Goal: Book appointment/travel/reservation

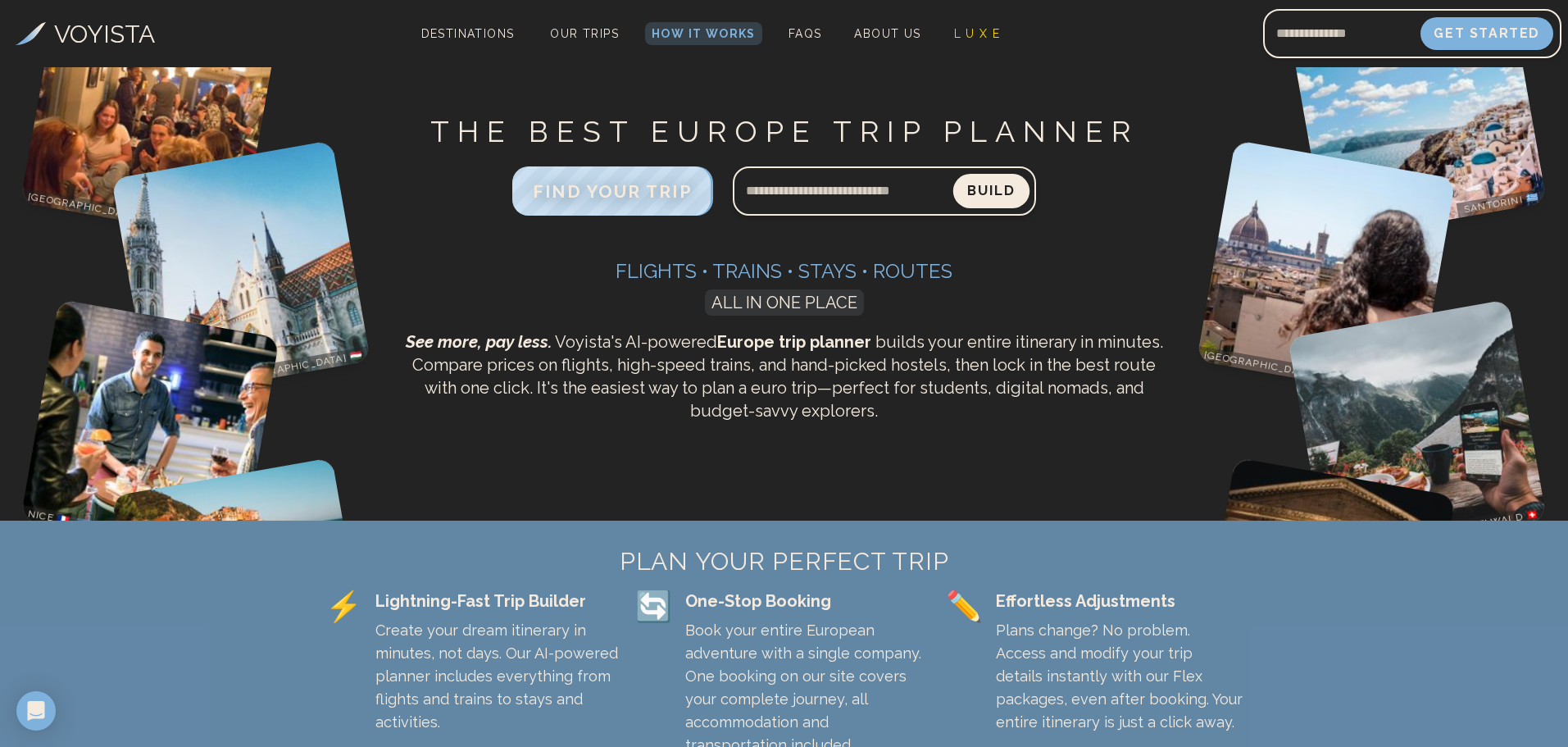
click at [981, 198] on button "Build" at bounding box center [990, 191] width 76 height 34
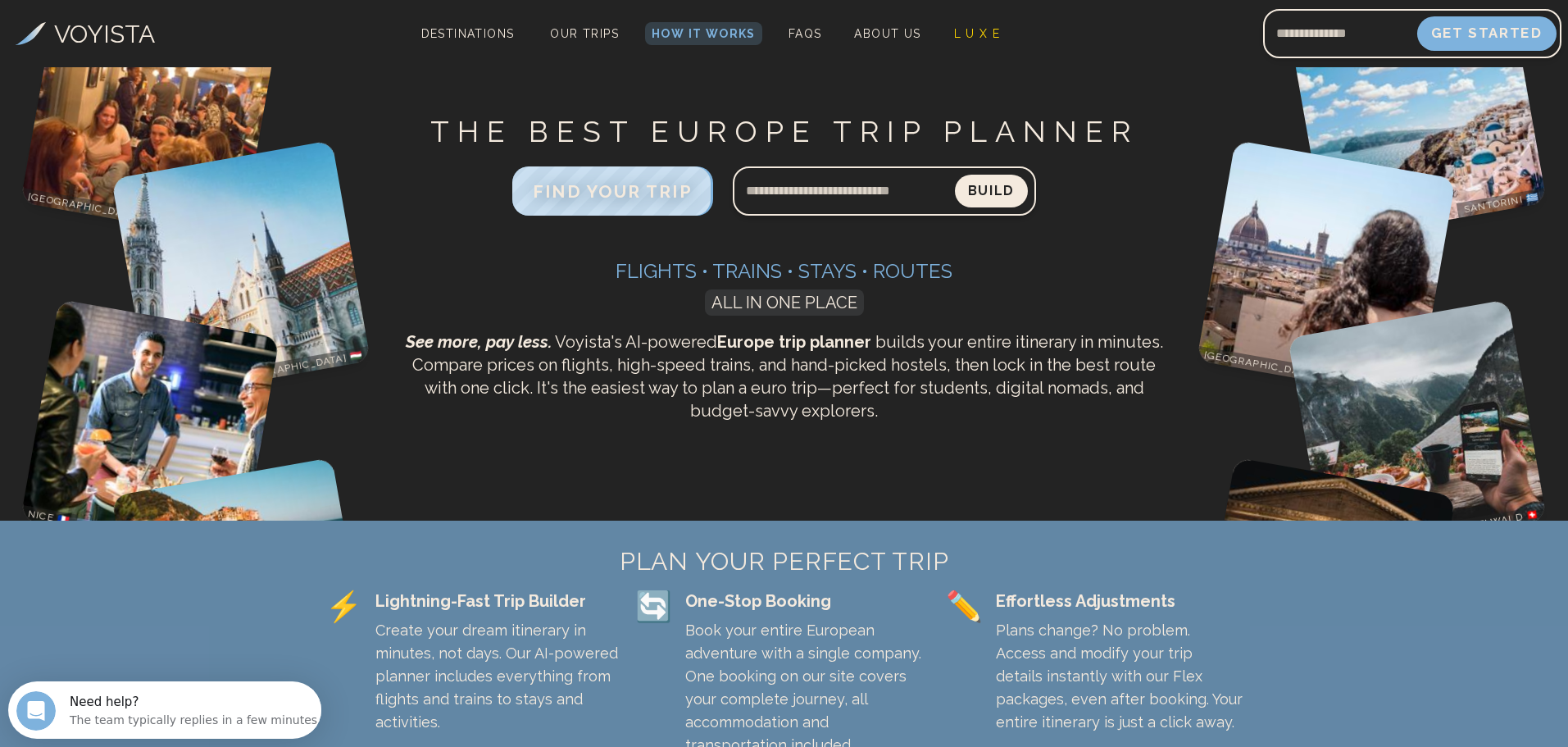
click at [1485, 37] on button "Get Started" at bounding box center [1487, 34] width 140 height 34
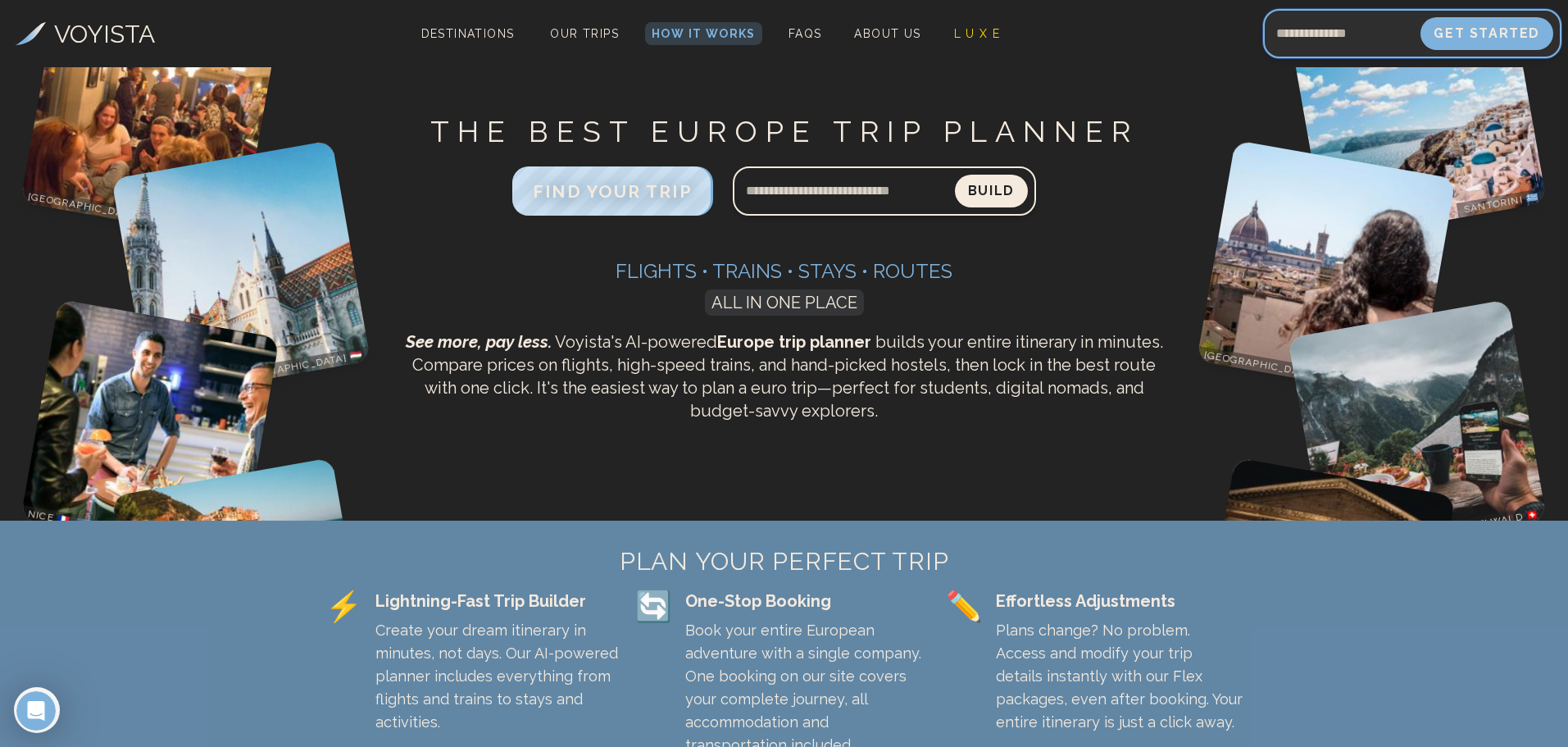
click at [1378, 37] on input "Email address" at bounding box center [1341, 34] width 158 height 40
type input "**********"
click at [1485, 34] on button "Get Started" at bounding box center [1487, 34] width 140 height 34
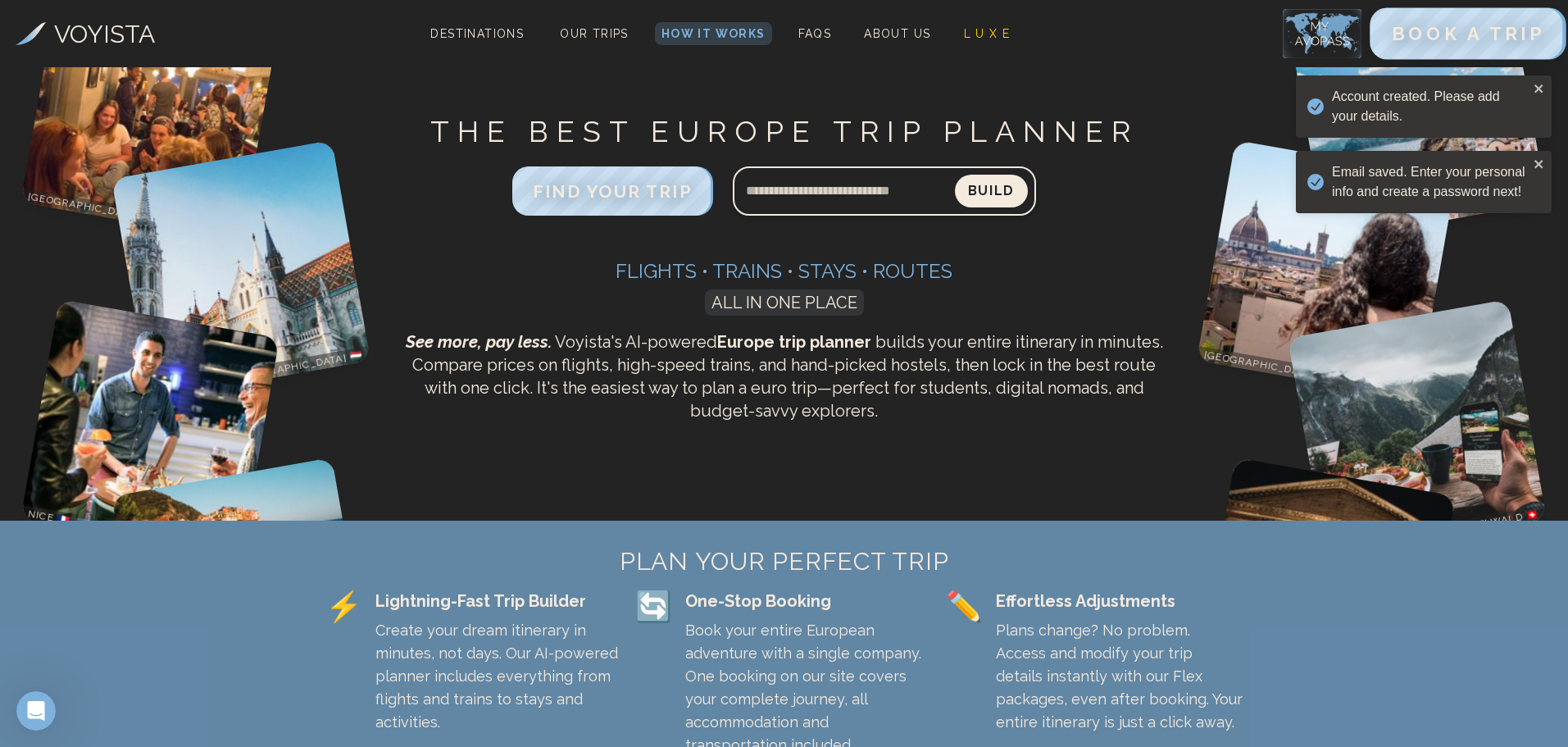
click at [1422, 43] on span "BOOK A TRIP" at bounding box center [1467, 34] width 153 height 22
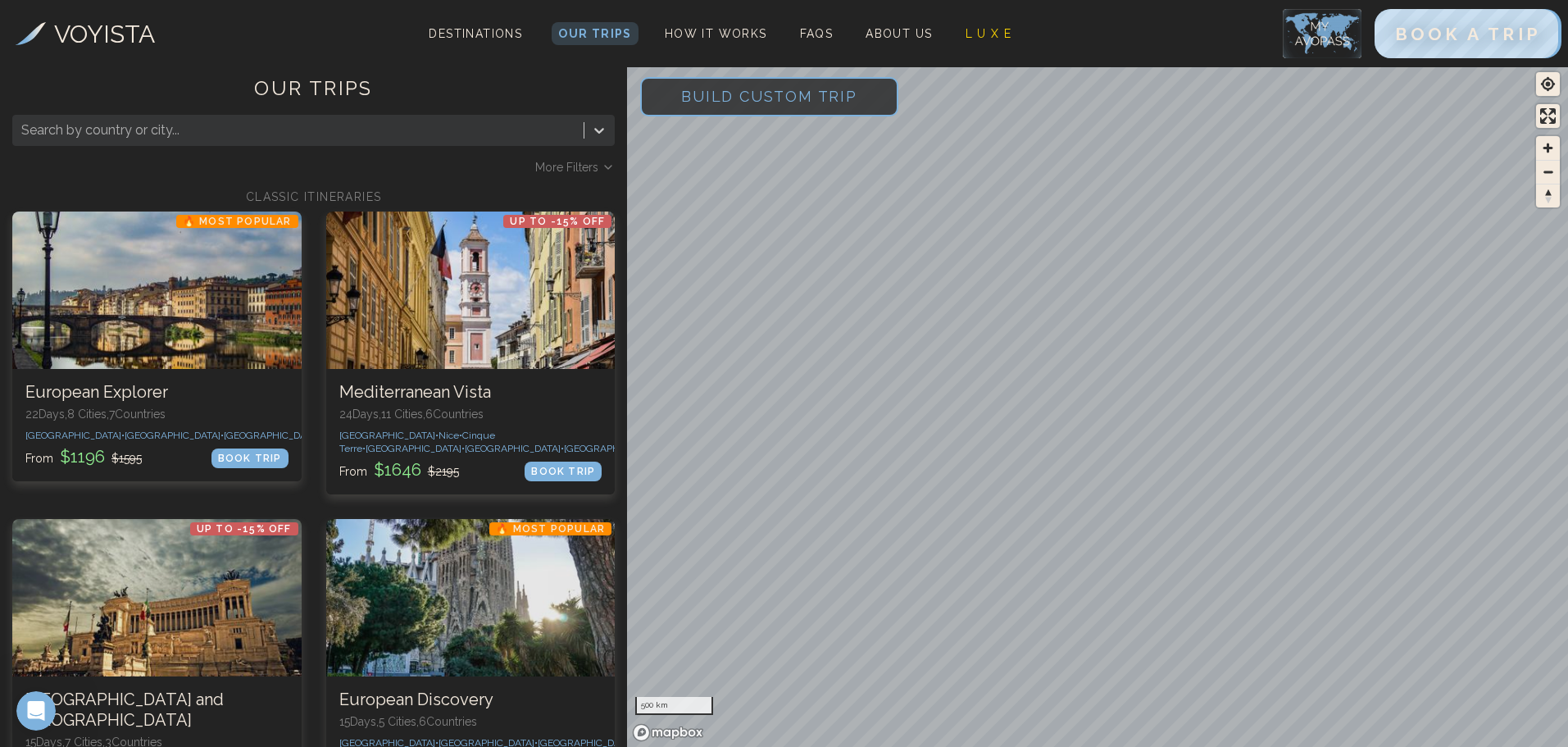
click at [737, 93] on span "Build Custom Trip" at bounding box center [768, 96] width 228 height 70
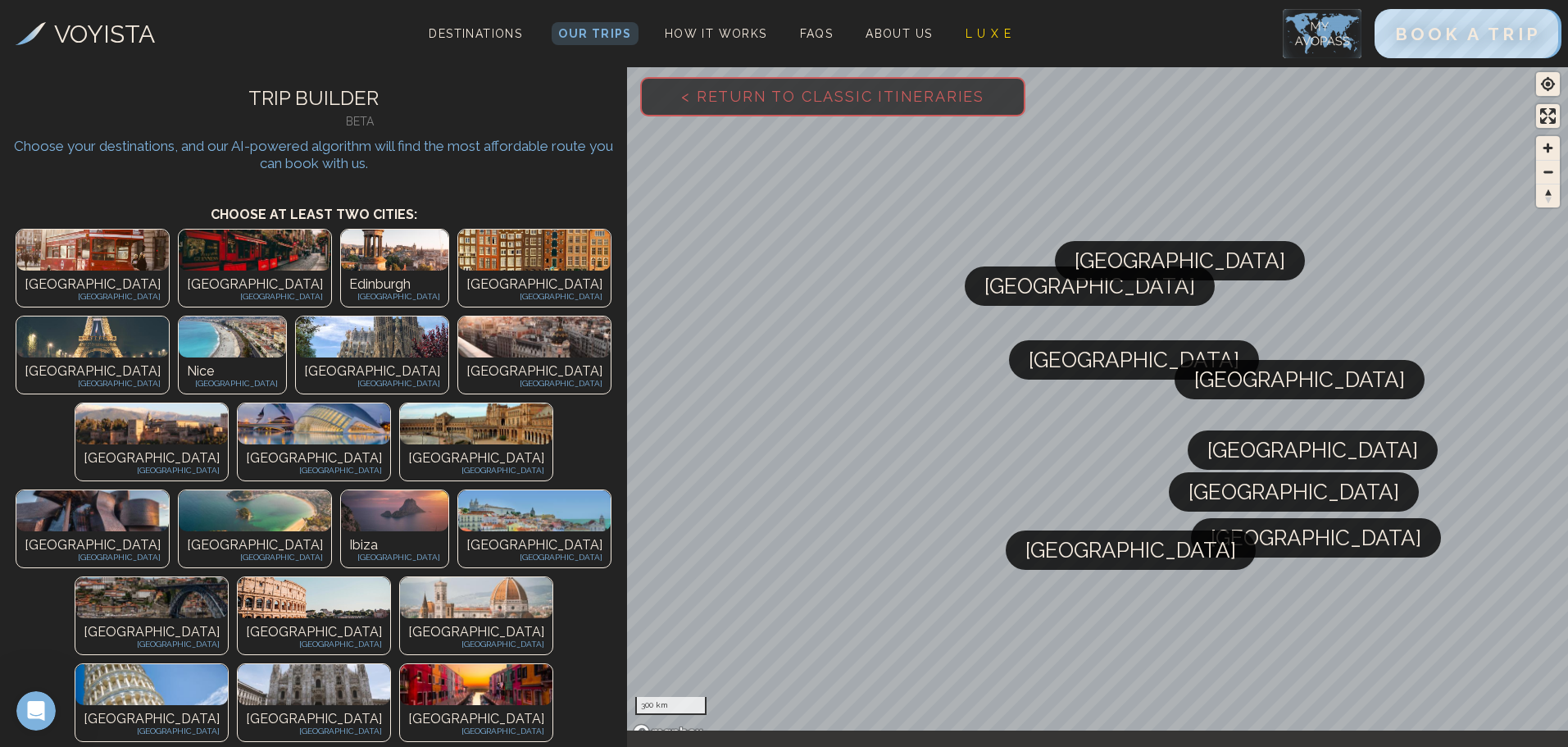
click at [522, 490] on img at bounding box center [534, 511] width 152 height 41
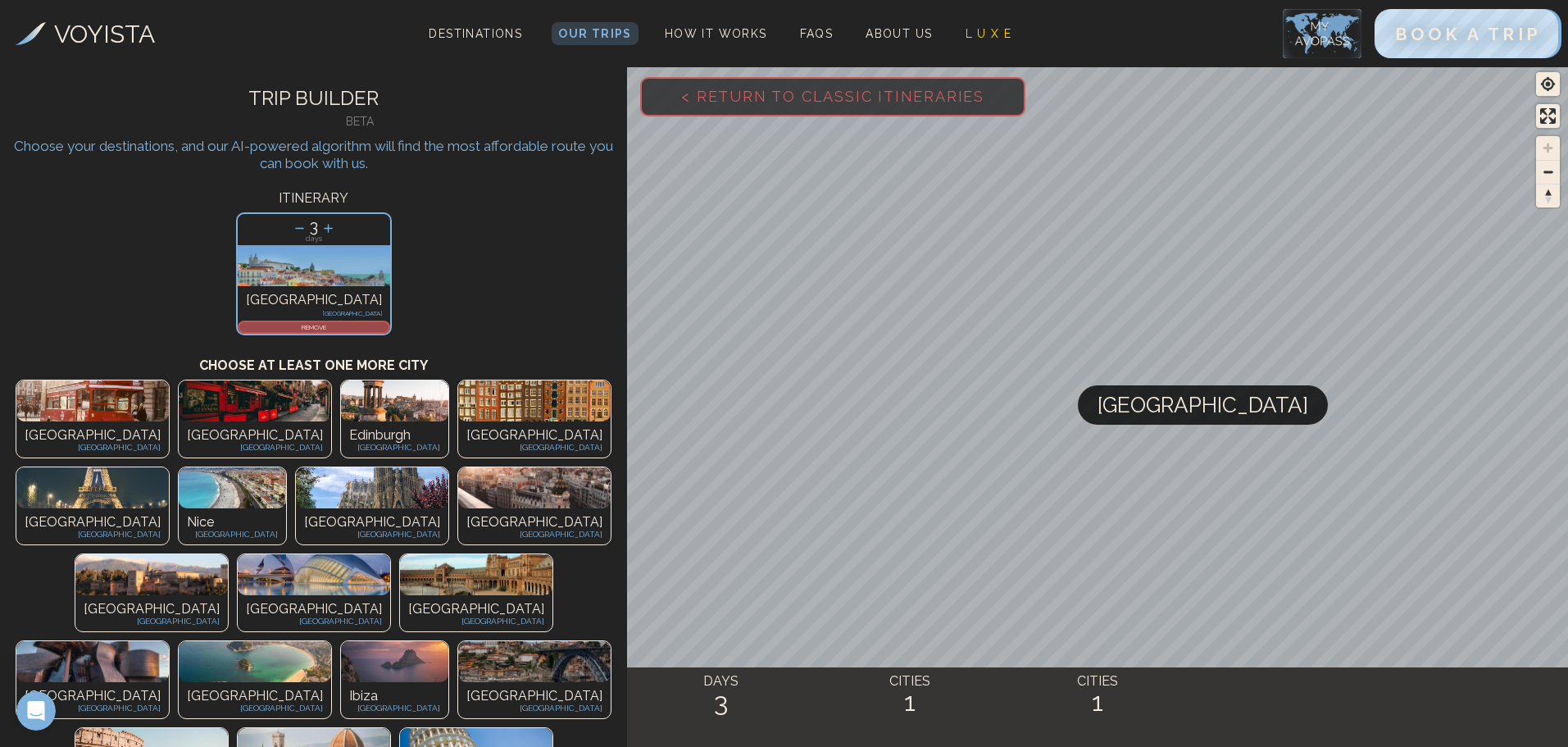
click at [302, 229] on icon at bounding box center [300, 228] width 17 height 17
click at [302, 229] on icon at bounding box center [299, 228] width 17 height 17
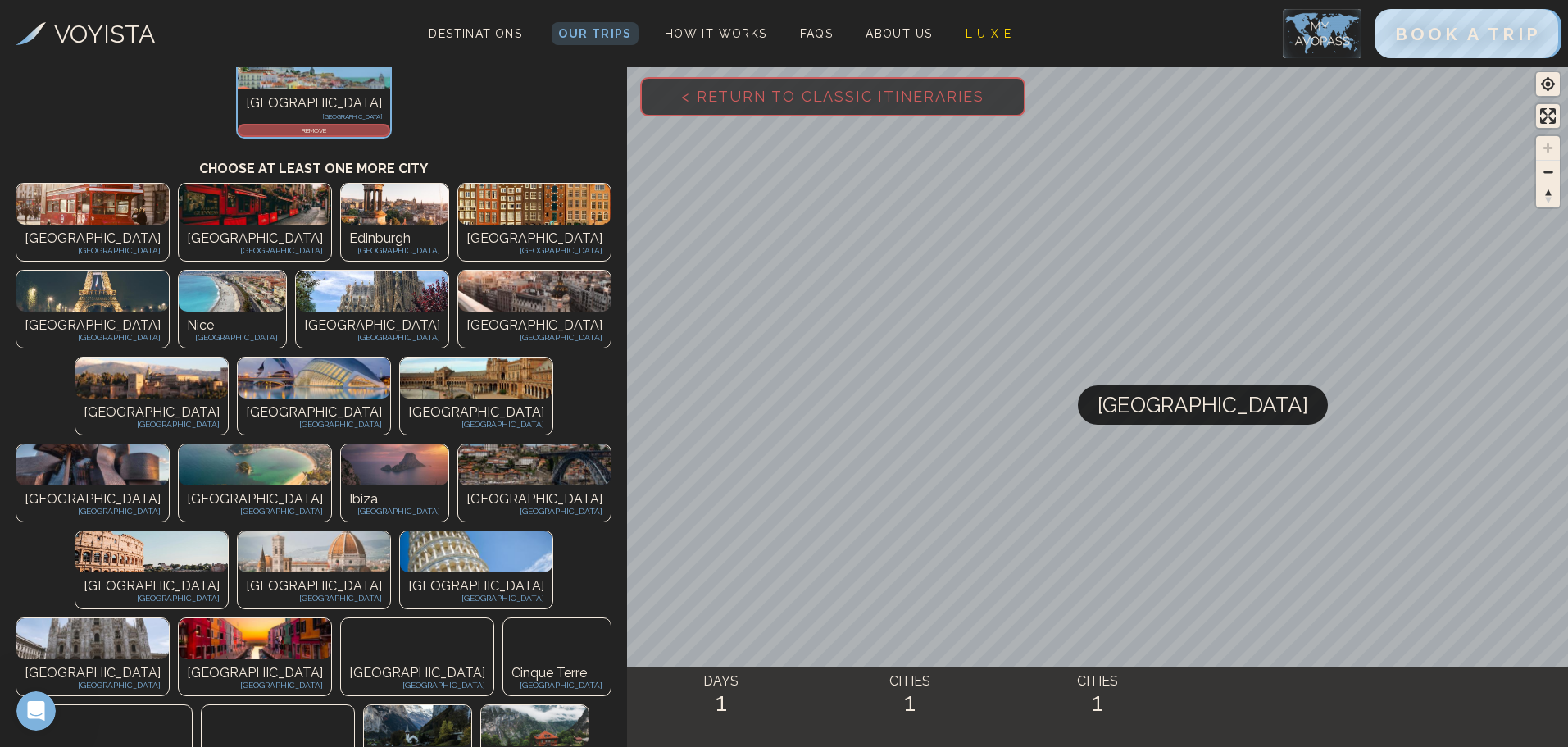
scroll to position [197, 0]
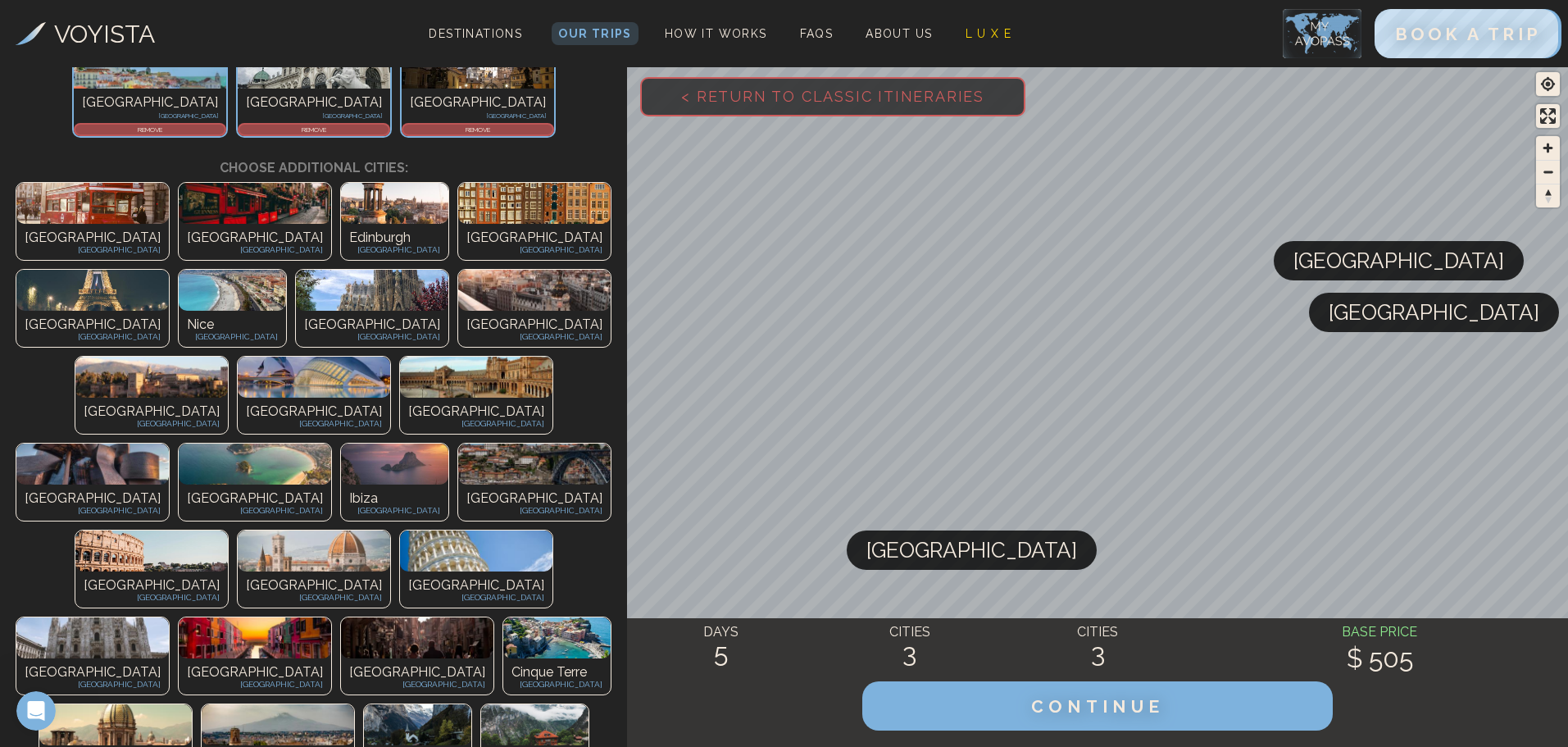
click at [246, 145] on h3 "Choose additional cities:" at bounding box center [313, 160] width 602 height 36
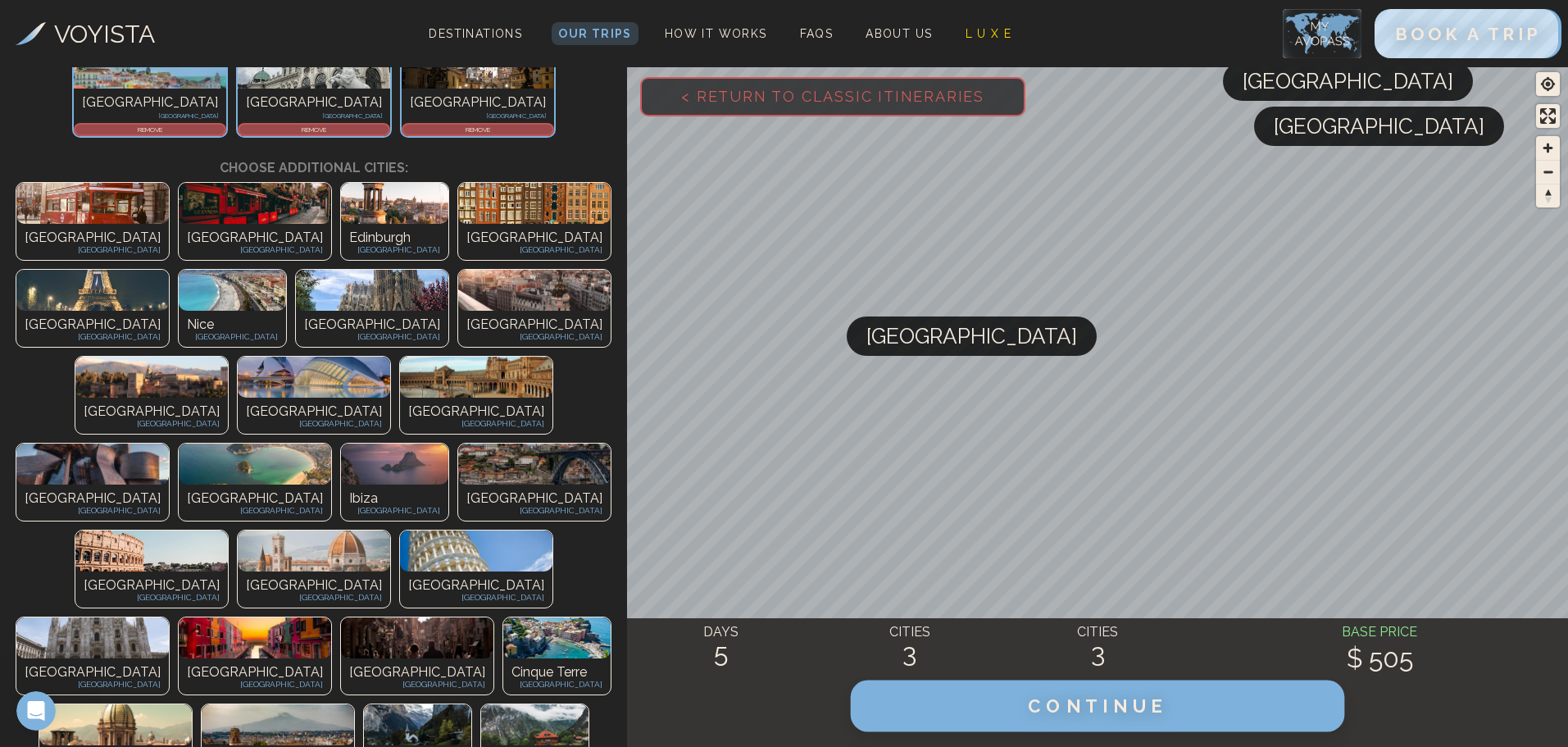
click at [1125, 730] on button "CONTINUE" at bounding box center [1098, 706] width 495 height 52
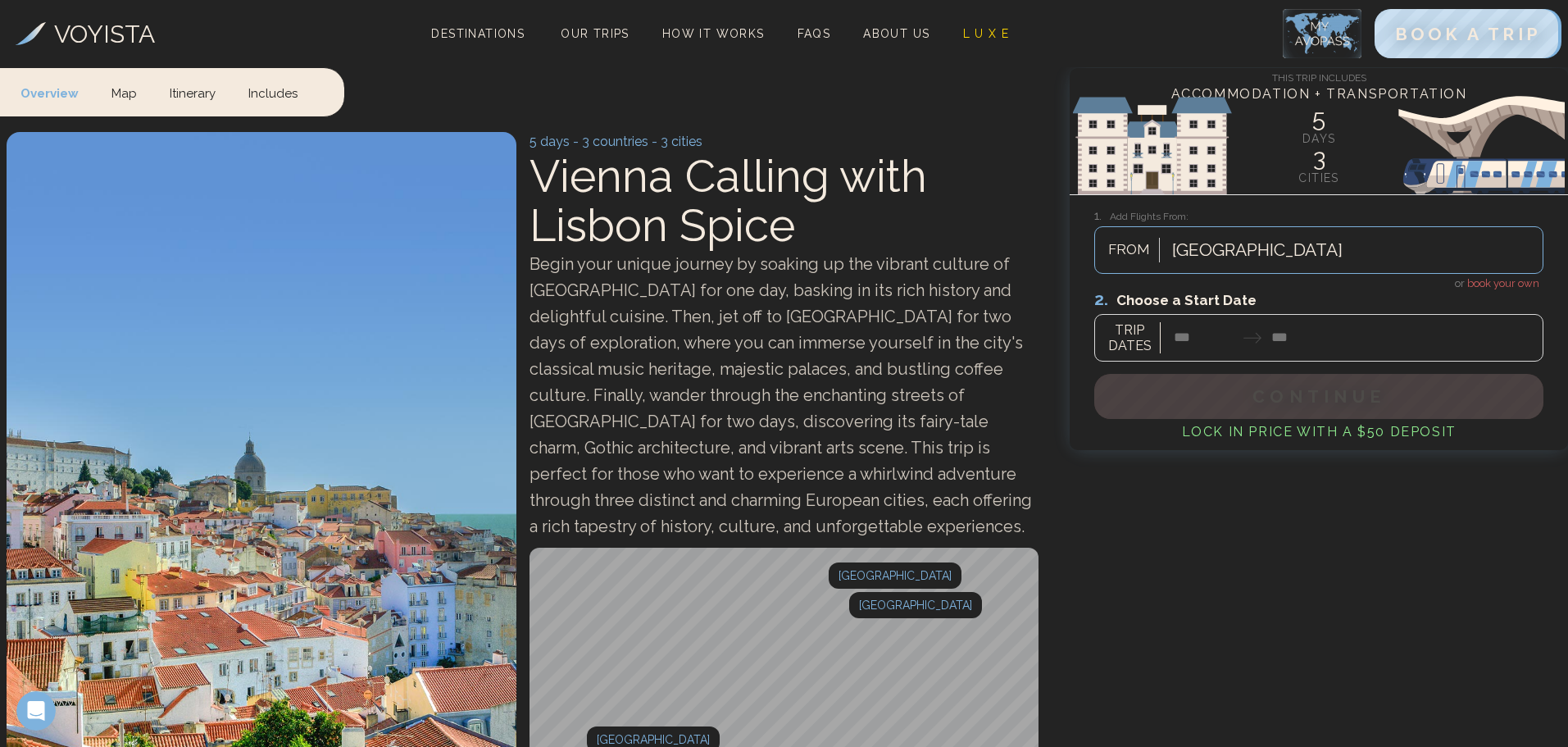
click at [1192, 335] on div at bounding box center [1318, 325] width 449 height 73
click at [1202, 329] on div at bounding box center [1318, 325] width 449 height 73
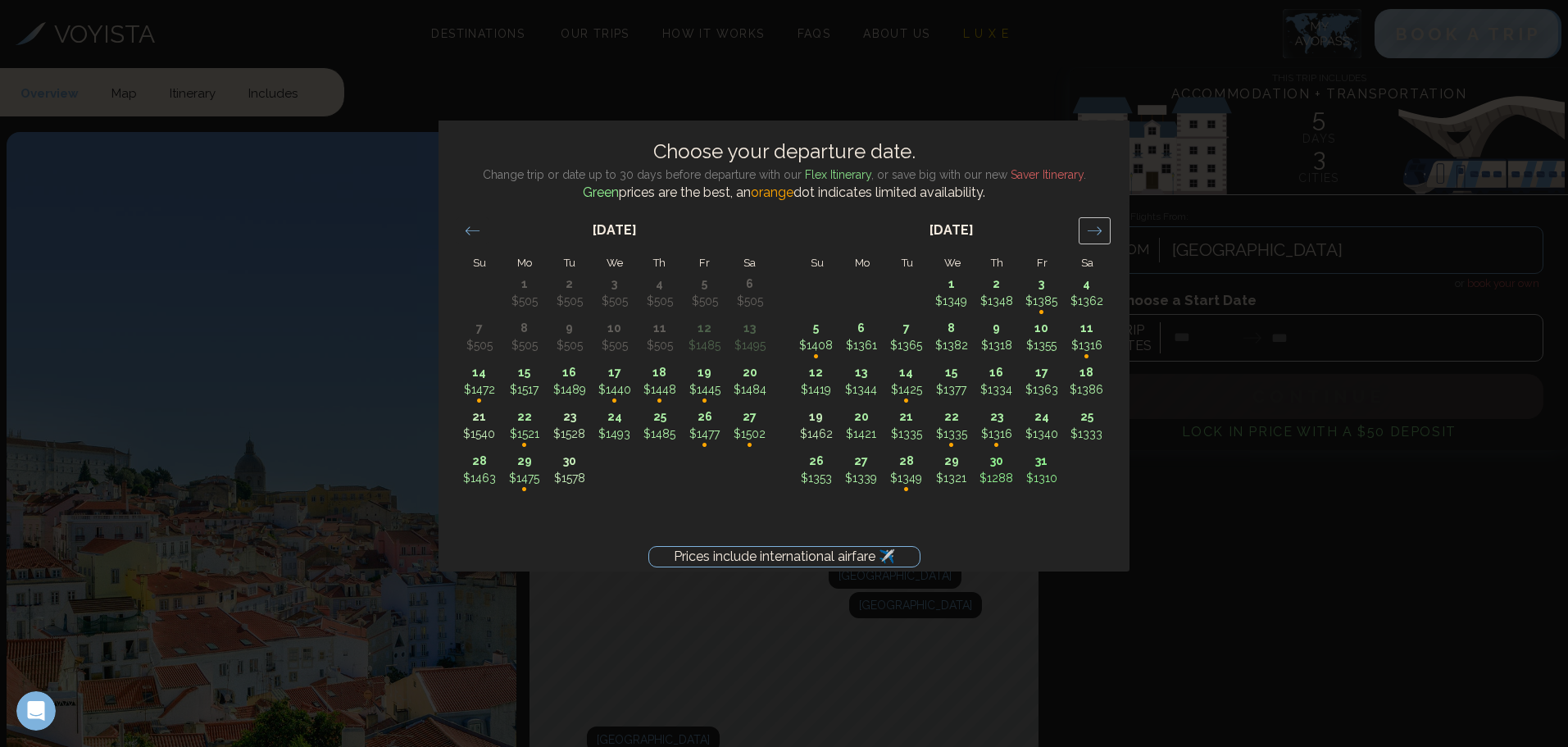
click at [1097, 236] on icon "Move forward to switch to the next month." at bounding box center [1094, 231] width 16 height 16
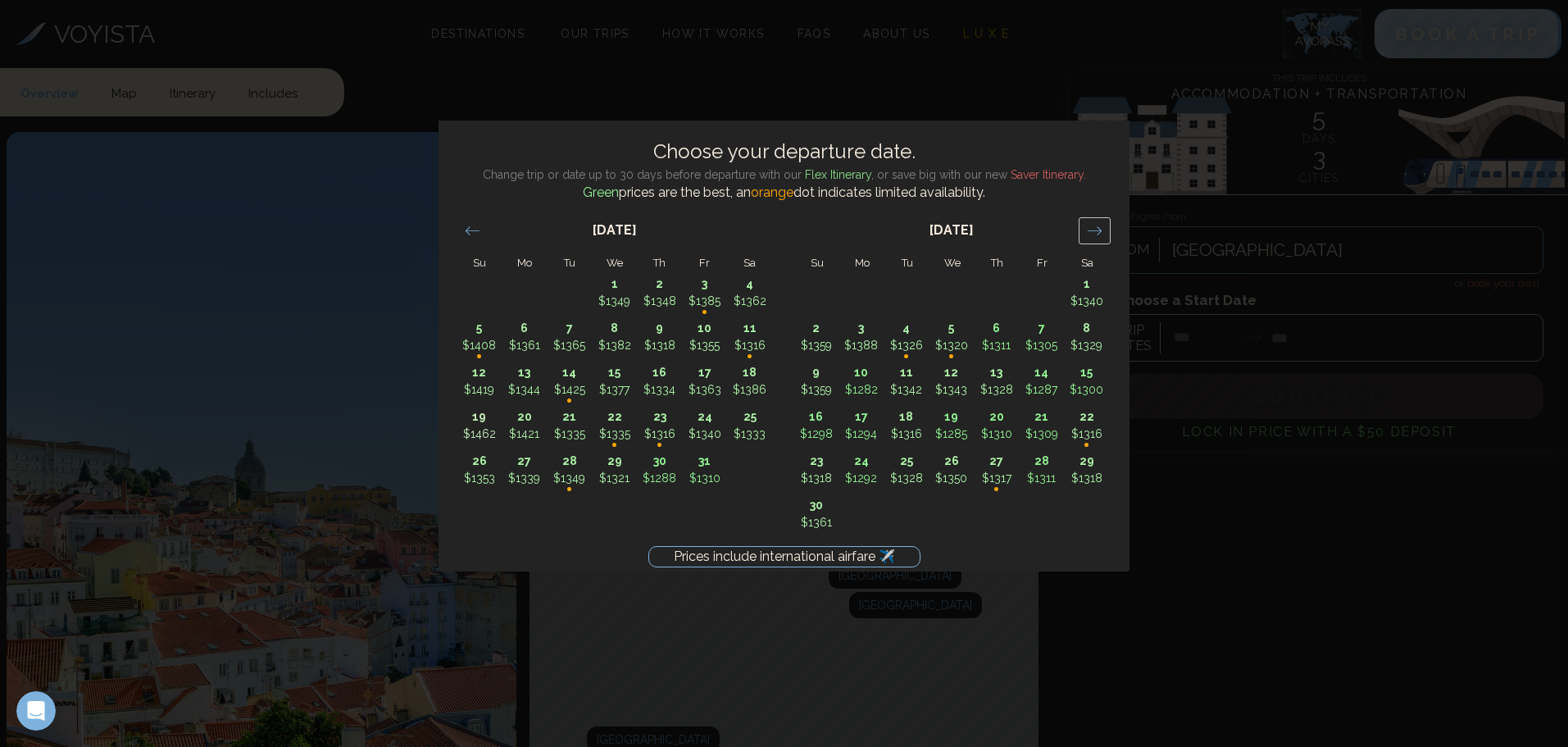
click at [1097, 236] on icon "Move forward to switch to the next month." at bounding box center [1094, 231] width 16 height 16
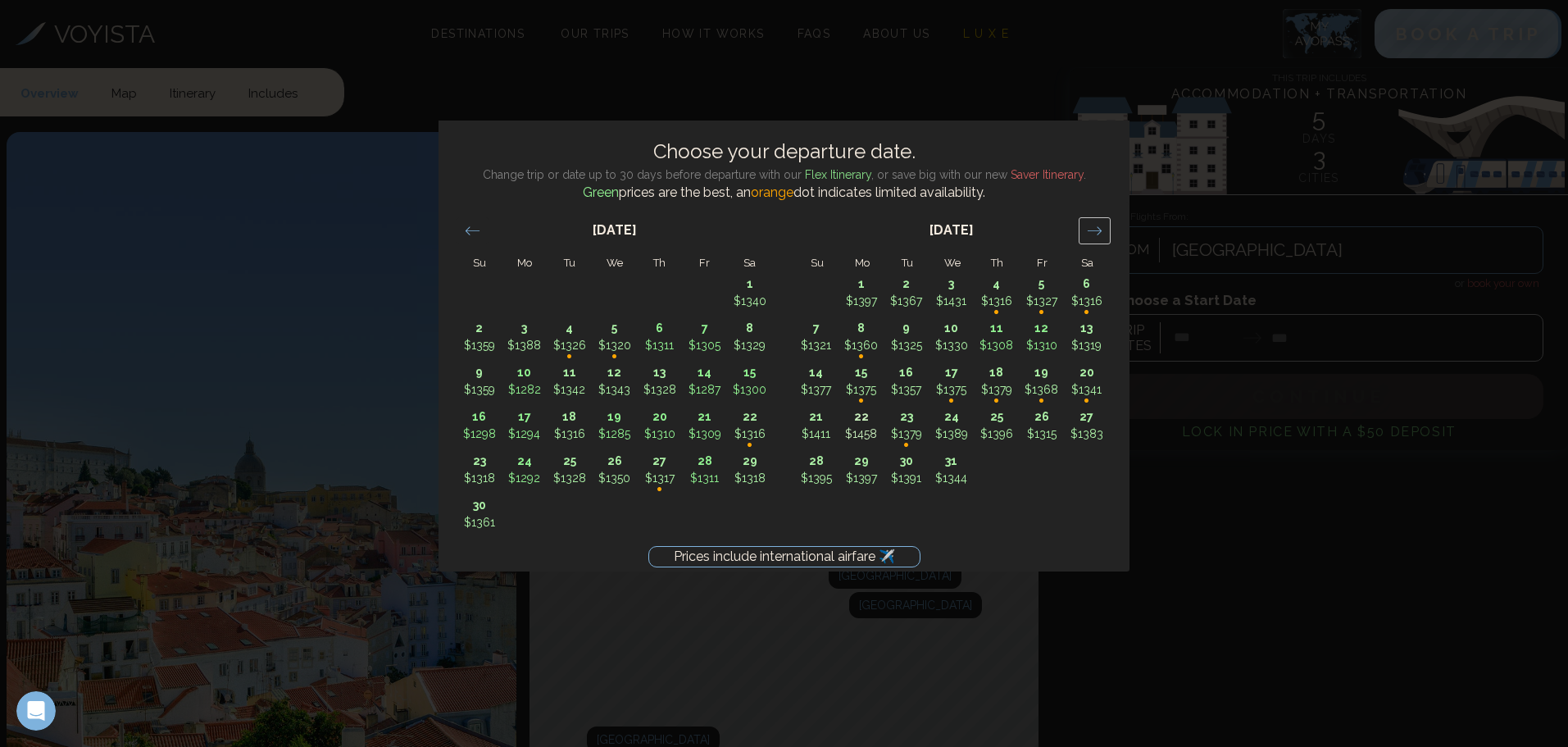
click at [1097, 236] on icon "Move forward to switch to the next month." at bounding box center [1094, 231] width 16 height 16
click at [918, 350] on p "$1353" at bounding box center [906, 345] width 43 height 17
type input "********"
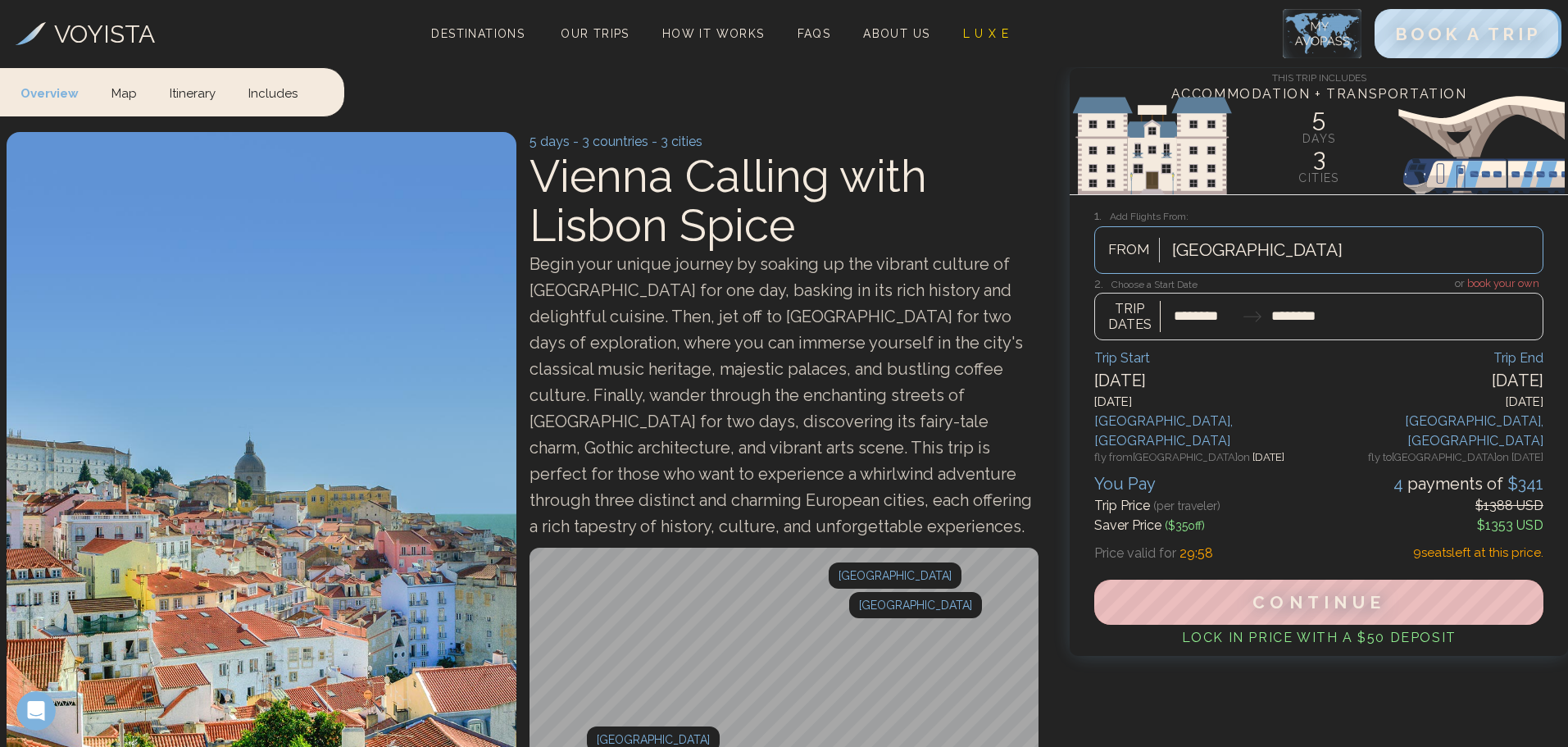
click at [1311, 333] on div at bounding box center [1318, 308] width 449 height 65
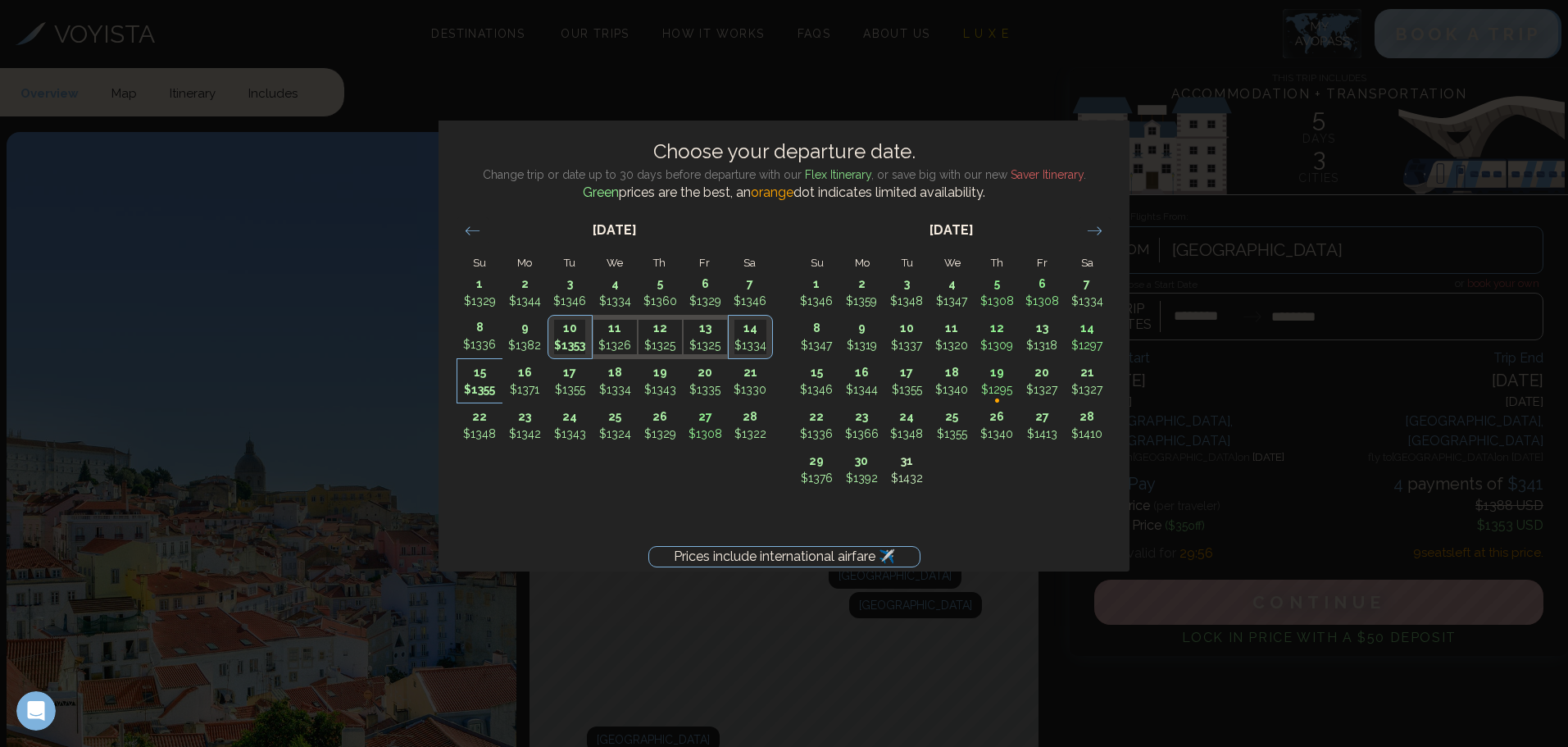
click at [488, 395] on p "$1355" at bounding box center [480, 389] width 43 height 17
type input "********"
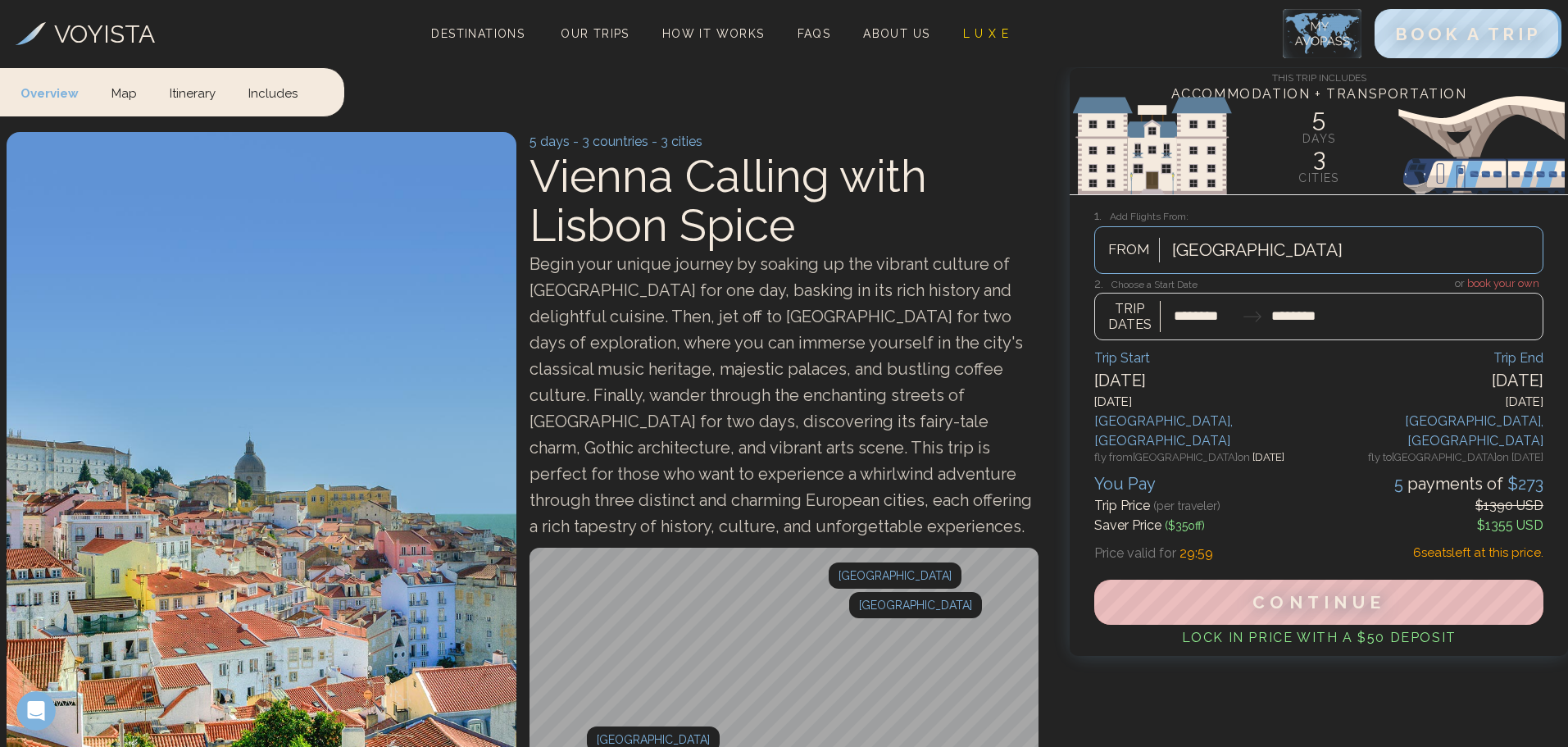
click at [1328, 325] on div at bounding box center [1318, 308] width 449 height 65
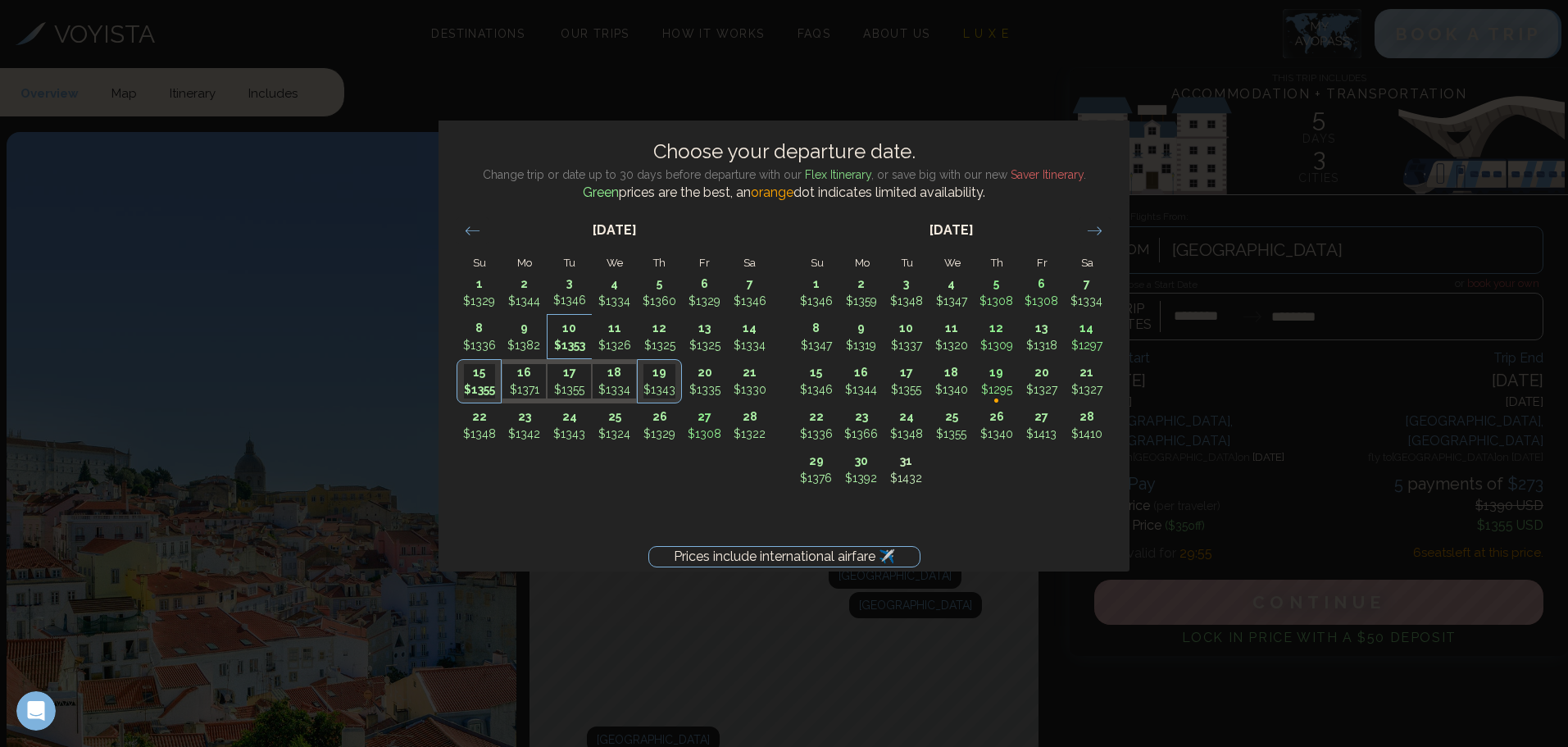
click at [581, 345] on p "$1353" at bounding box center [569, 345] width 43 height 17
type input "********"
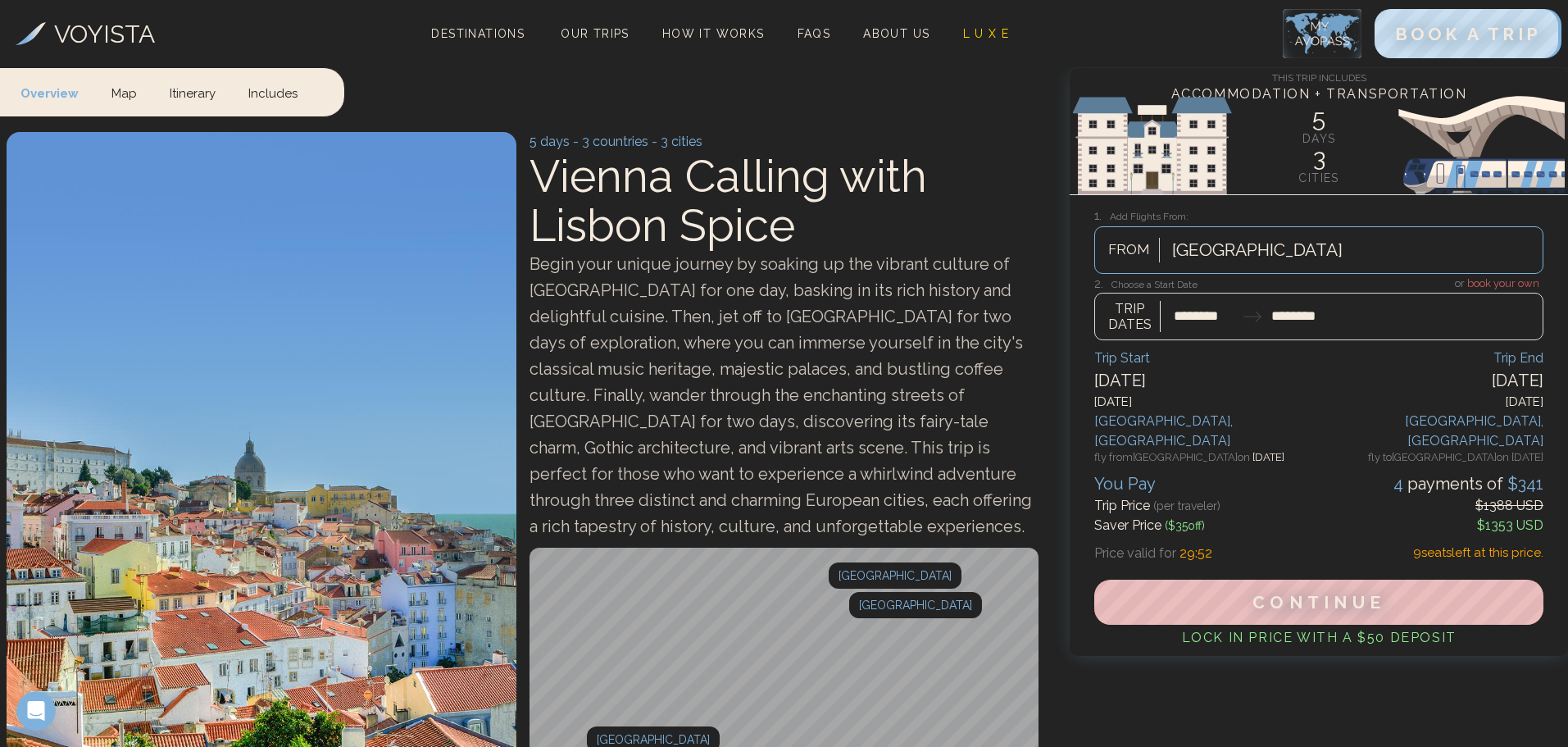
click at [1317, 317] on div at bounding box center [1318, 308] width 449 height 65
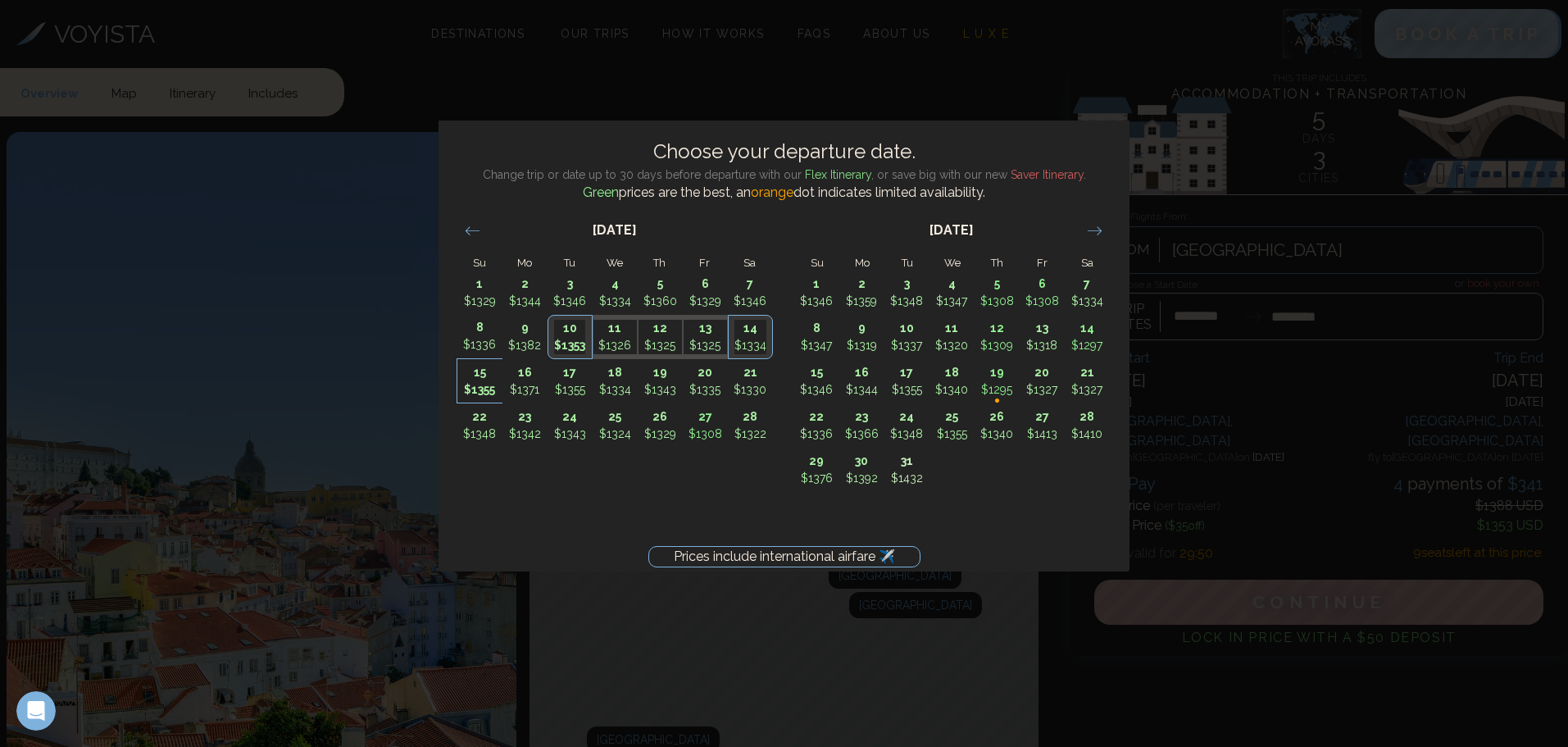
click at [480, 395] on p "$1355" at bounding box center [480, 389] width 43 height 17
type input "********"
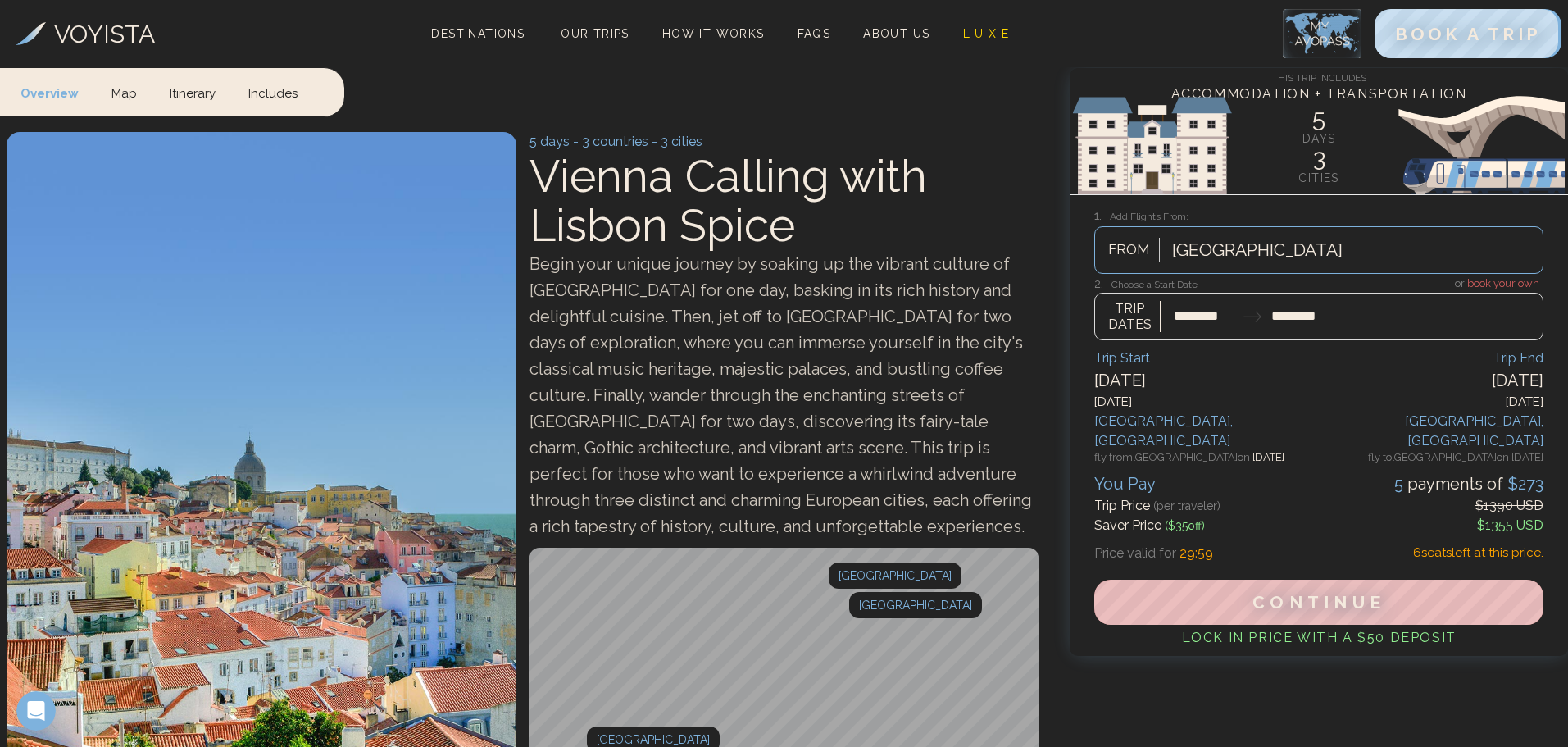
click at [1274, 324] on div at bounding box center [1318, 308] width 449 height 65
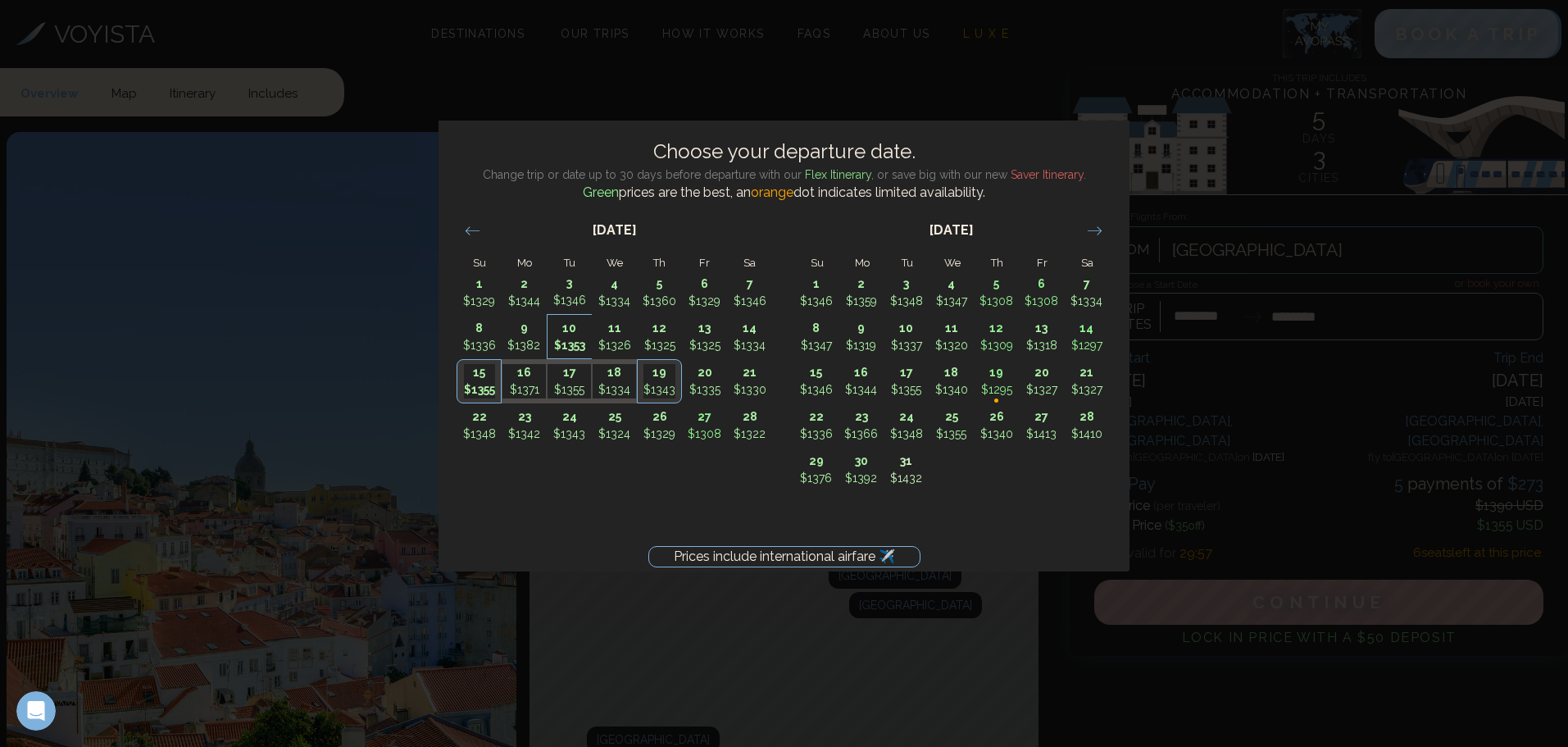
click at [574, 356] on td "10 $1353" at bounding box center [569, 336] width 45 height 44
type input "********"
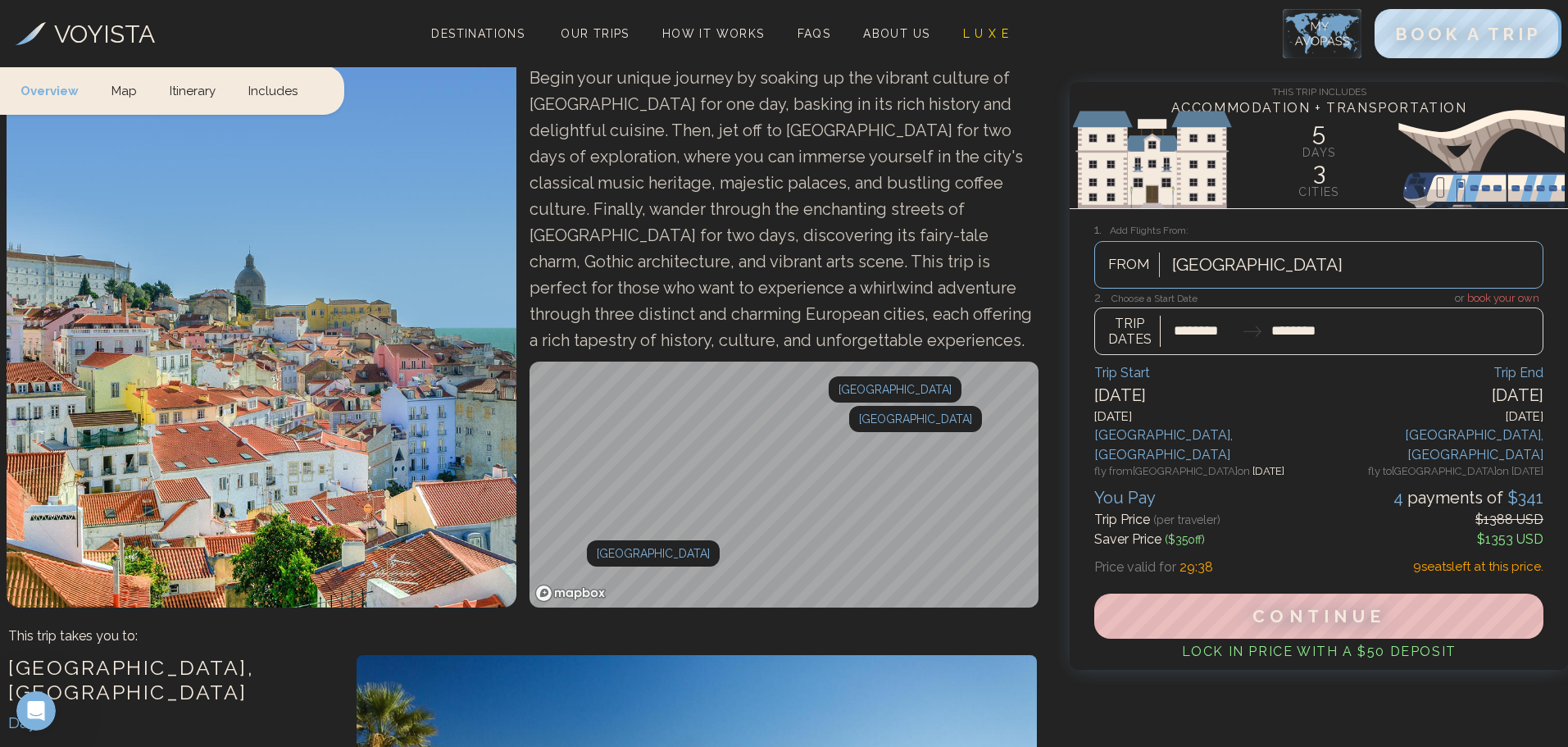
scroll to position [180, 0]
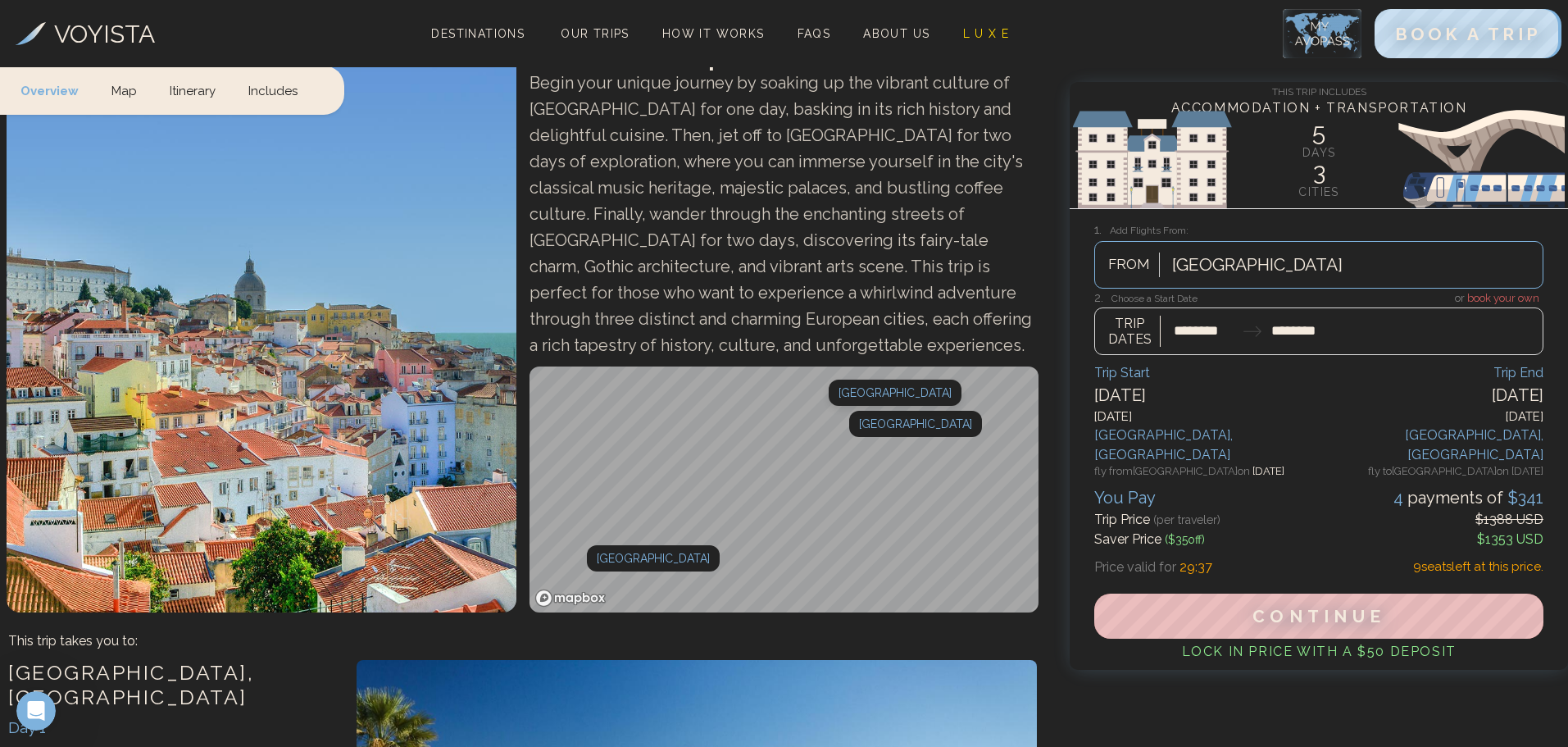
click at [893, 379] on div "[GEOGRAPHIC_DATA]" at bounding box center [895, 392] width 133 height 26
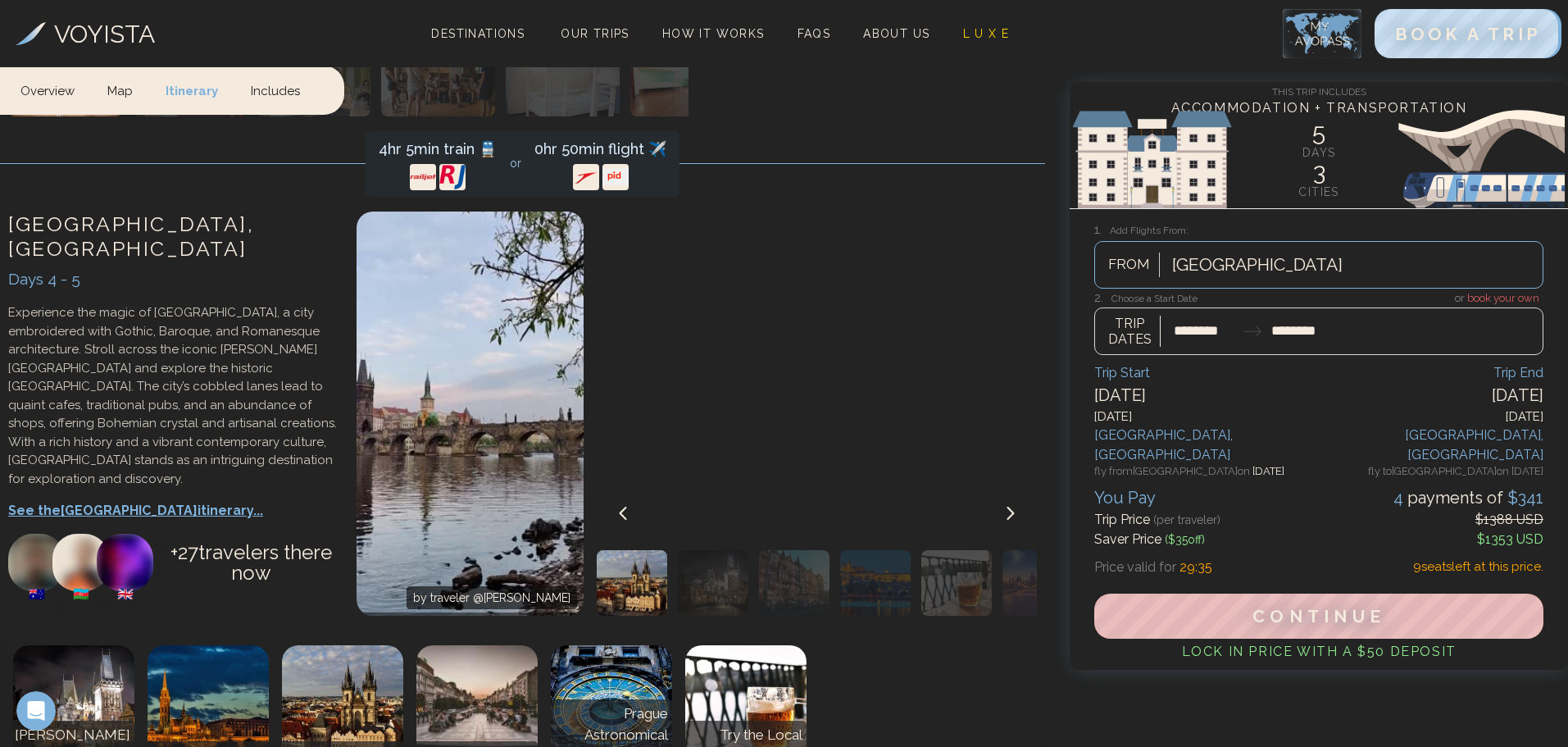
scroll to position [2801, 0]
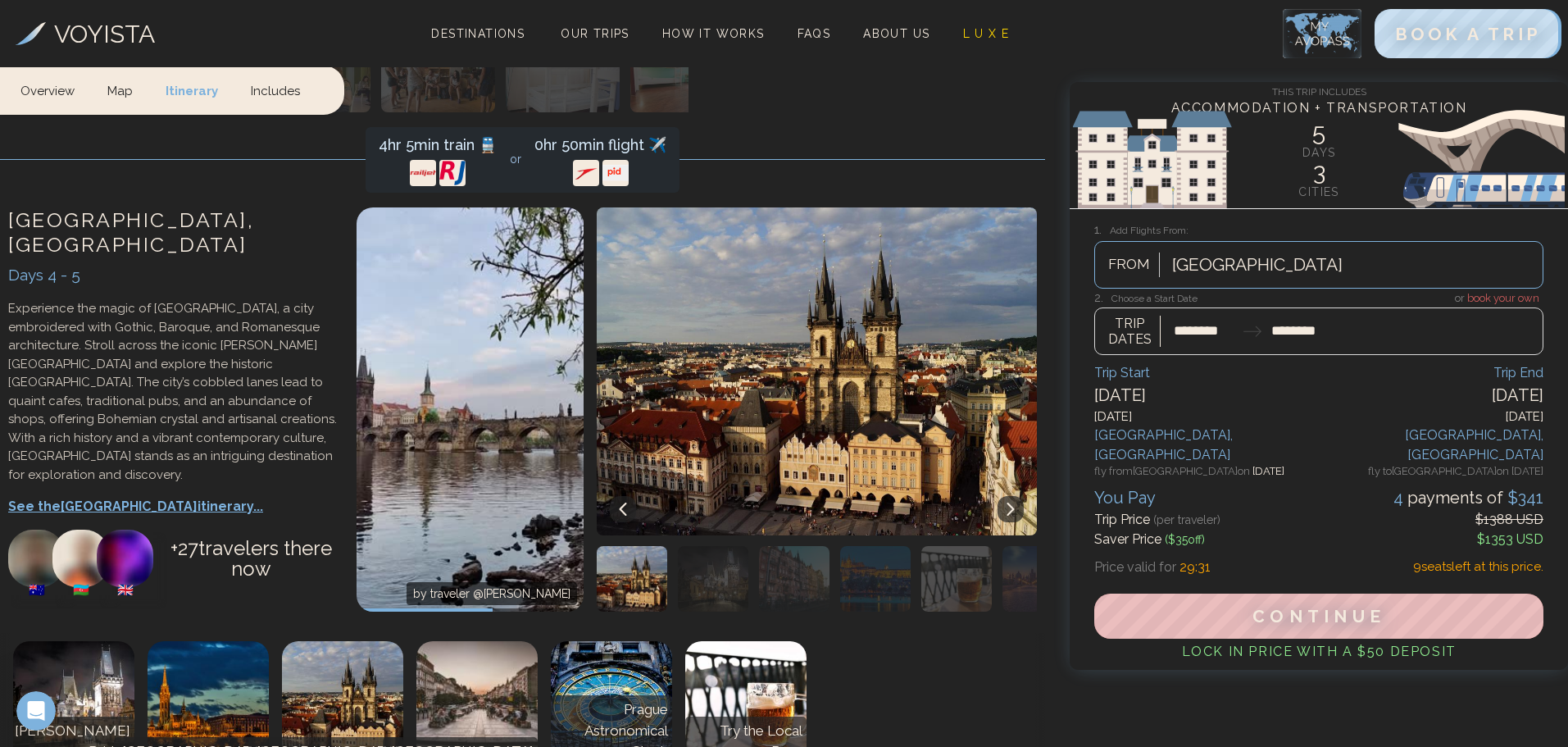
click at [421, 159] on img at bounding box center [423, 172] width 26 height 26
click at [451, 159] on img at bounding box center [452, 172] width 26 height 26
